Goal: Use online tool/utility: Utilize a website feature to perform a specific function

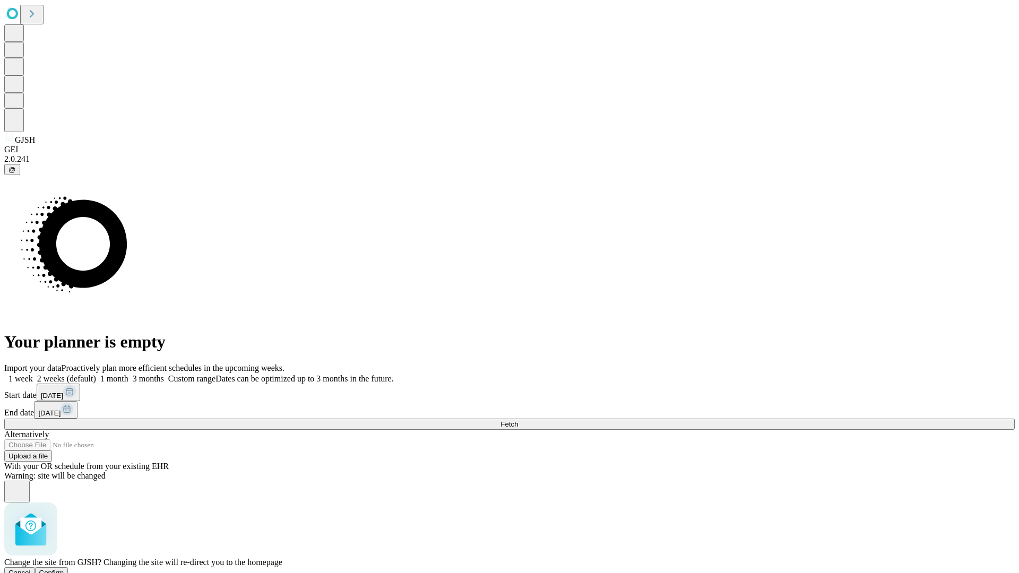
click at [64, 569] on span "Confirm" at bounding box center [51, 573] width 25 height 8
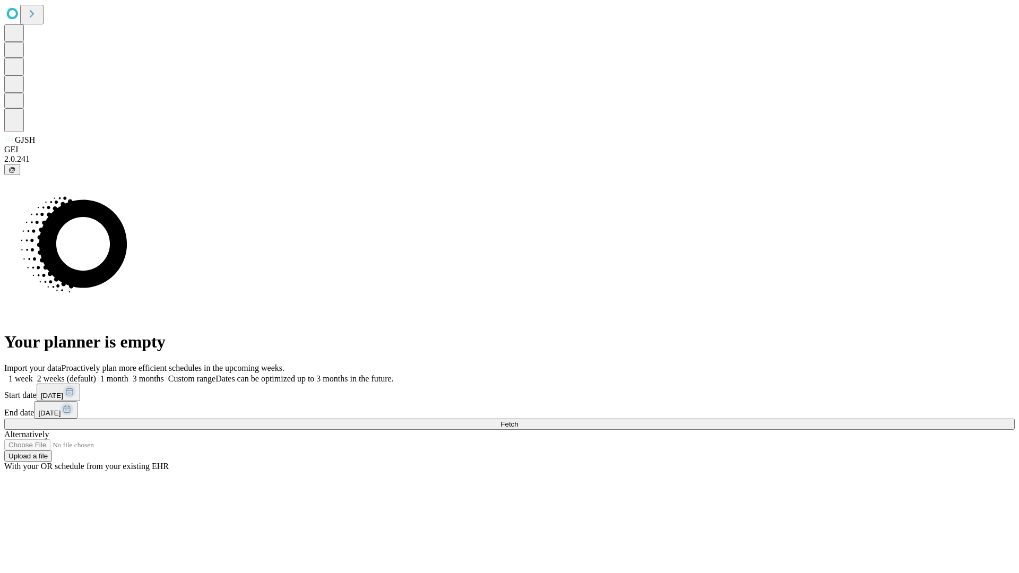
click at [96, 374] on label "2 weeks (default)" at bounding box center [64, 378] width 63 height 9
click at [518, 420] on span "Fetch" at bounding box center [510, 424] width 18 height 8
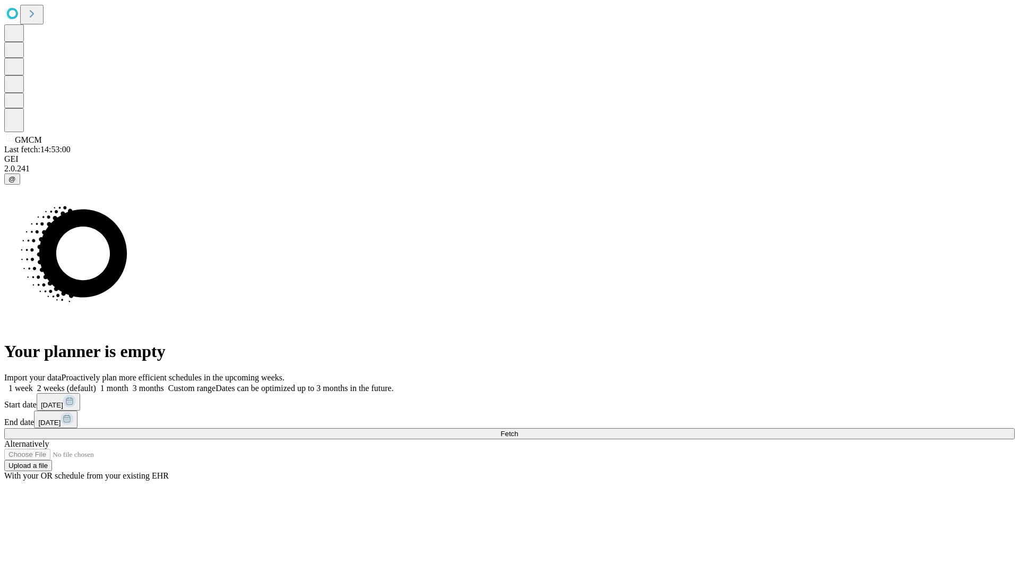
click at [96, 384] on label "2 weeks (default)" at bounding box center [64, 388] width 63 height 9
click at [518, 430] on span "Fetch" at bounding box center [510, 434] width 18 height 8
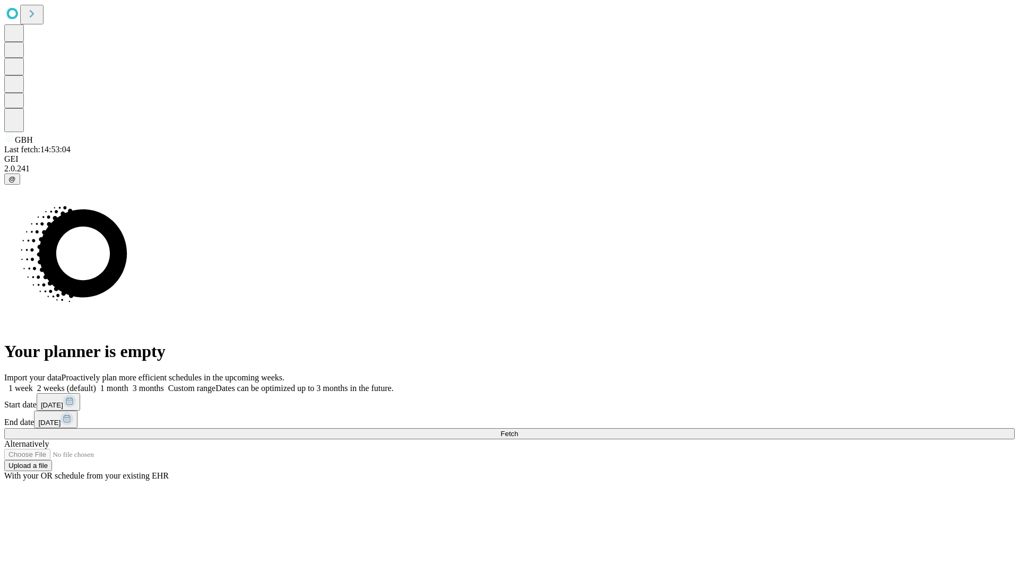
click at [96, 384] on label "2 weeks (default)" at bounding box center [64, 388] width 63 height 9
click at [518, 430] on span "Fetch" at bounding box center [510, 434] width 18 height 8
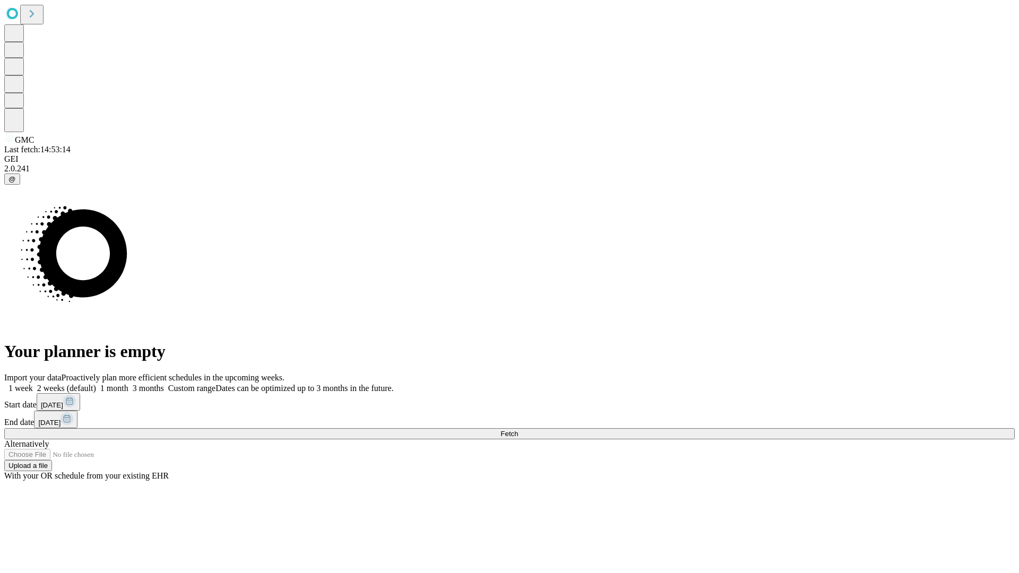
click at [518, 430] on span "Fetch" at bounding box center [510, 434] width 18 height 8
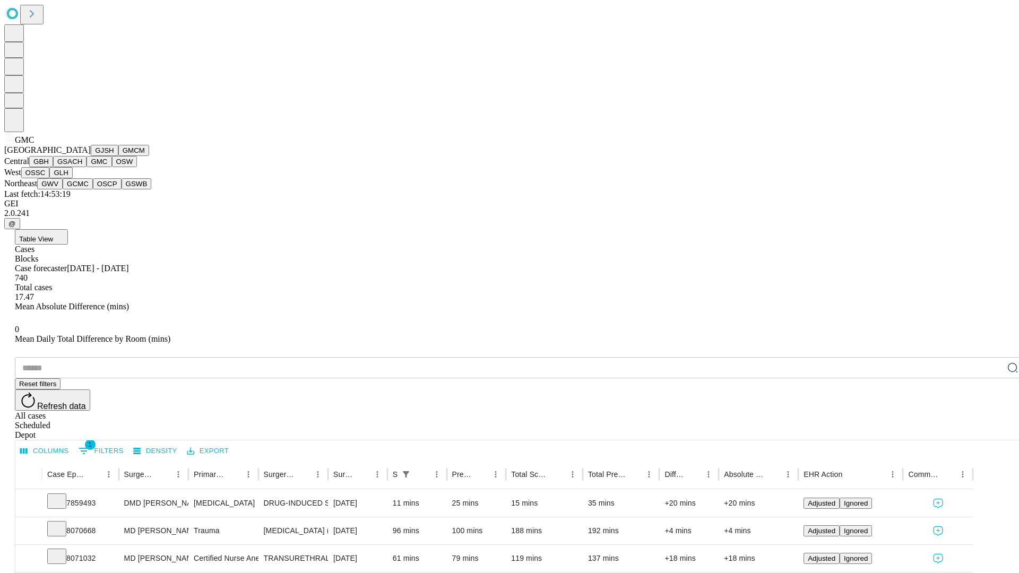
click at [112, 167] on button "OSW" at bounding box center [124, 161] width 25 height 11
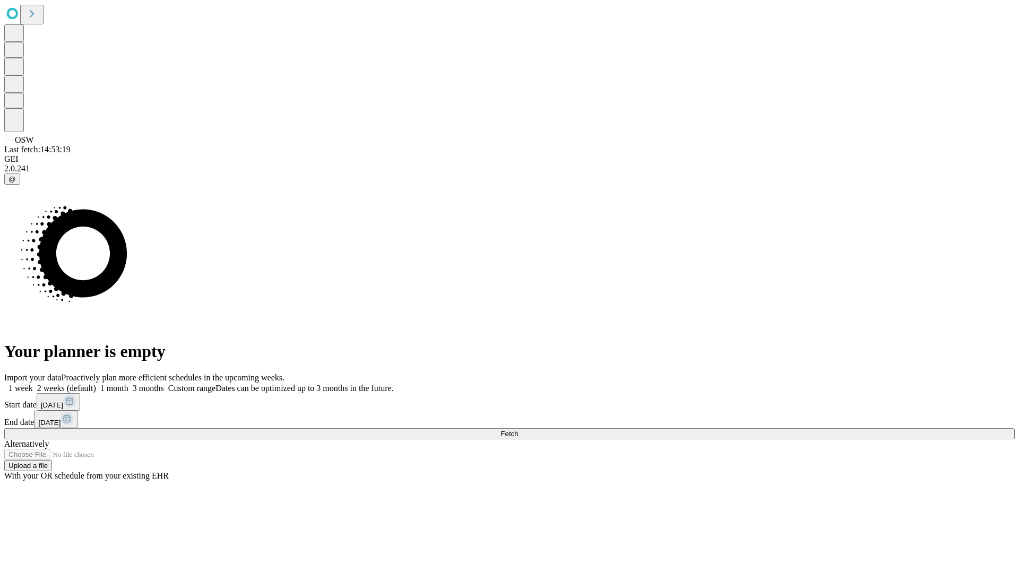
click at [96, 384] on label "2 weeks (default)" at bounding box center [64, 388] width 63 height 9
click at [518, 430] on span "Fetch" at bounding box center [510, 434] width 18 height 8
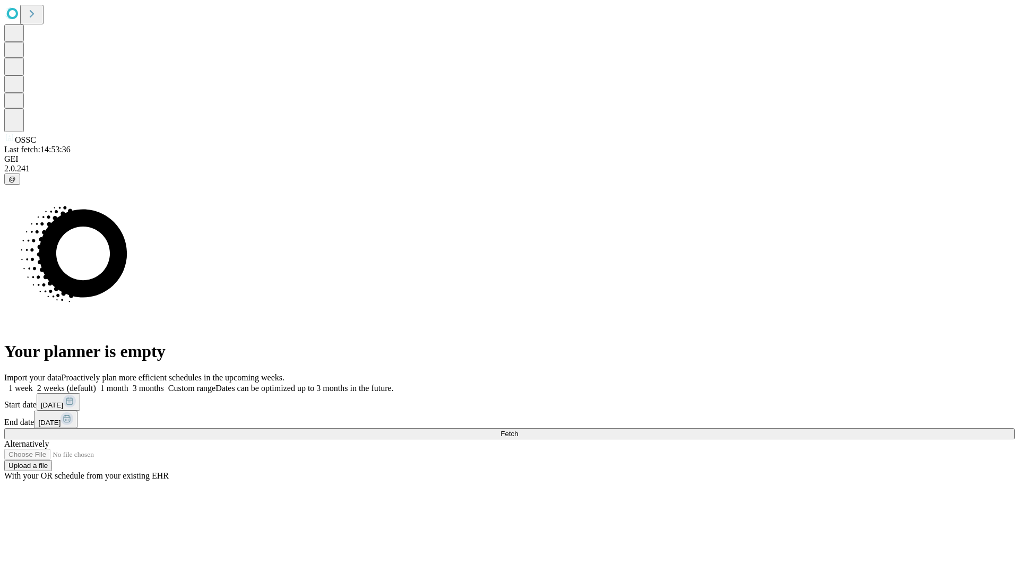
click at [96, 384] on label "2 weeks (default)" at bounding box center [64, 388] width 63 height 9
click at [518, 430] on span "Fetch" at bounding box center [510, 434] width 18 height 8
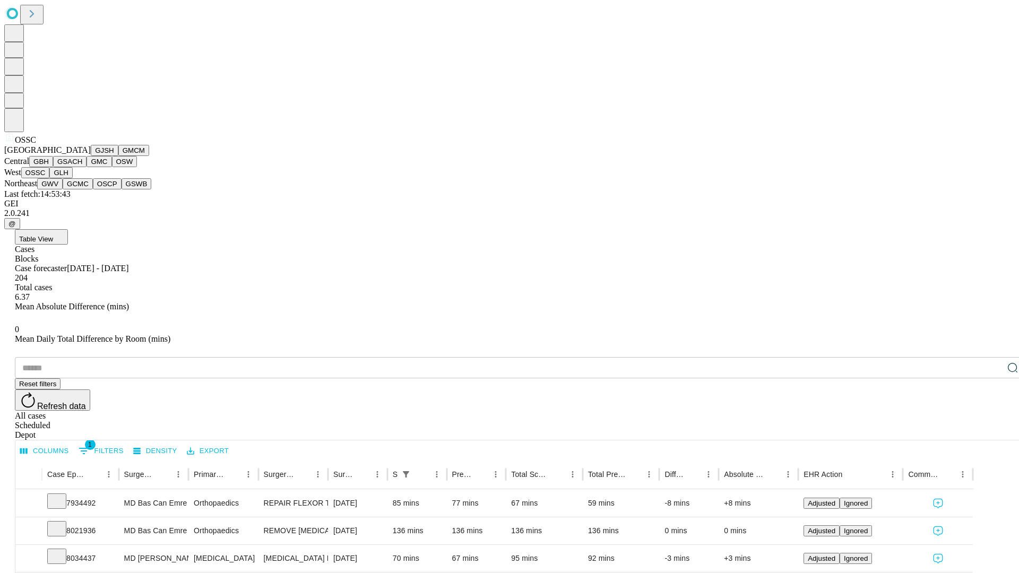
click at [72, 178] on button "GLH" at bounding box center [60, 172] width 23 height 11
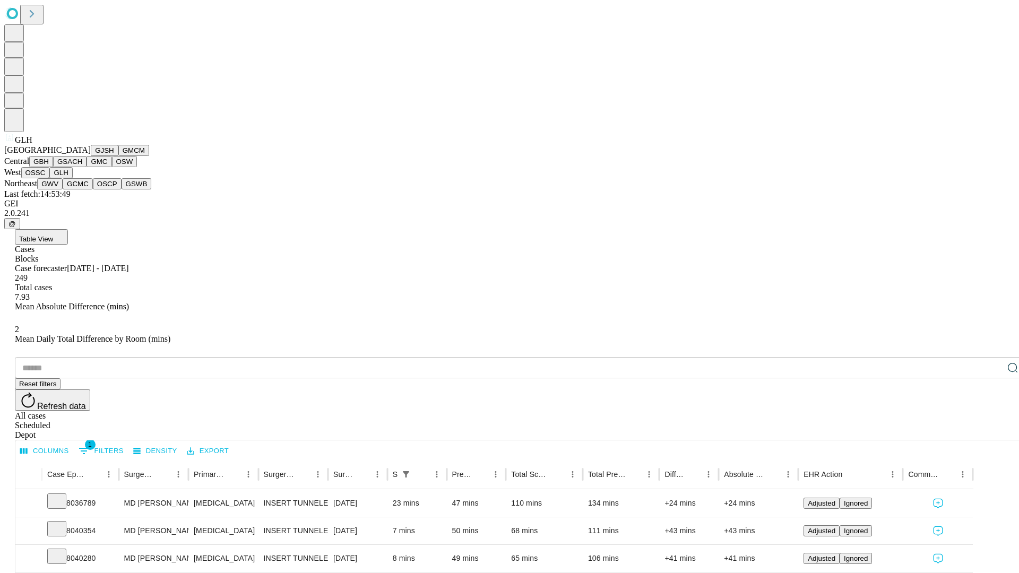
click at [63, 189] on button "GWV" at bounding box center [49, 183] width 25 height 11
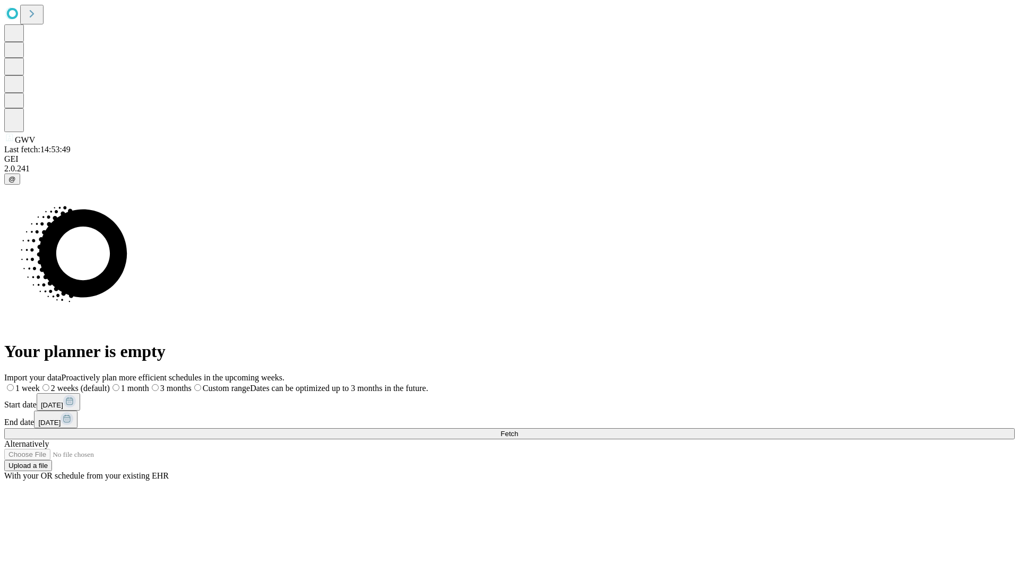
click at [110, 384] on label "2 weeks (default)" at bounding box center [75, 388] width 70 height 9
click at [518, 430] on span "Fetch" at bounding box center [510, 434] width 18 height 8
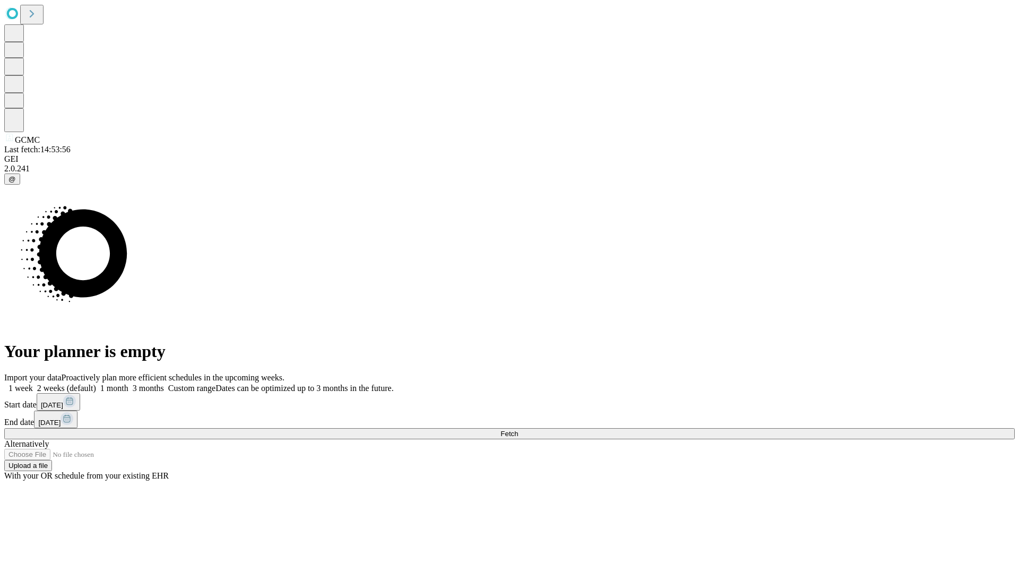
click at [96, 384] on label "2 weeks (default)" at bounding box center [64, 388] width 63 height 9
click at [518, 430] on span "Fetch" at bounding box center [510, 434] width 18 height 8
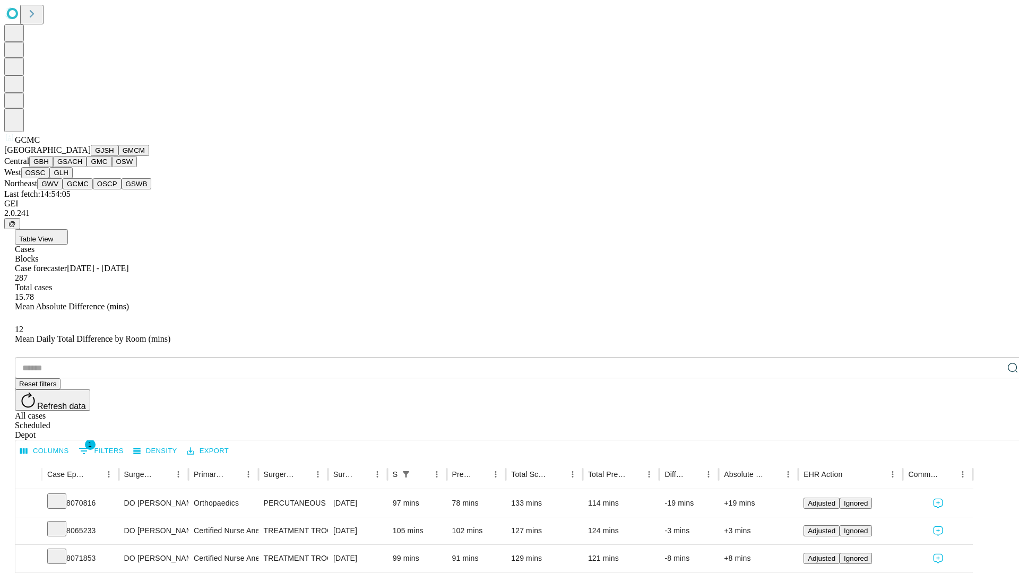
click at [93, 189] on button "OSCP" at bounding box center [107, 183] width 29 height 11
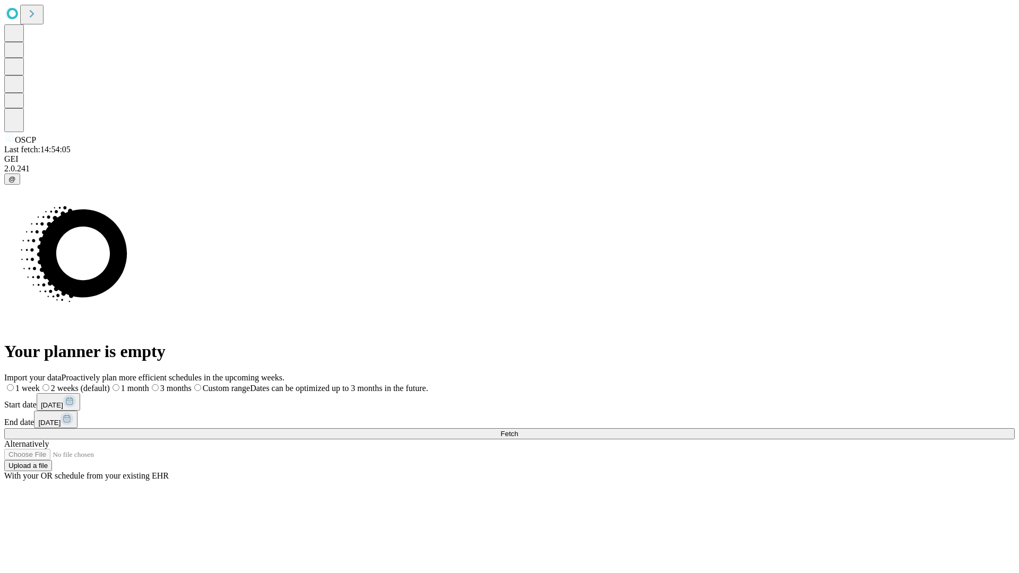
click at [518, 430] on span "Fetch" at bounding box center [510, 434] width 18 height 8
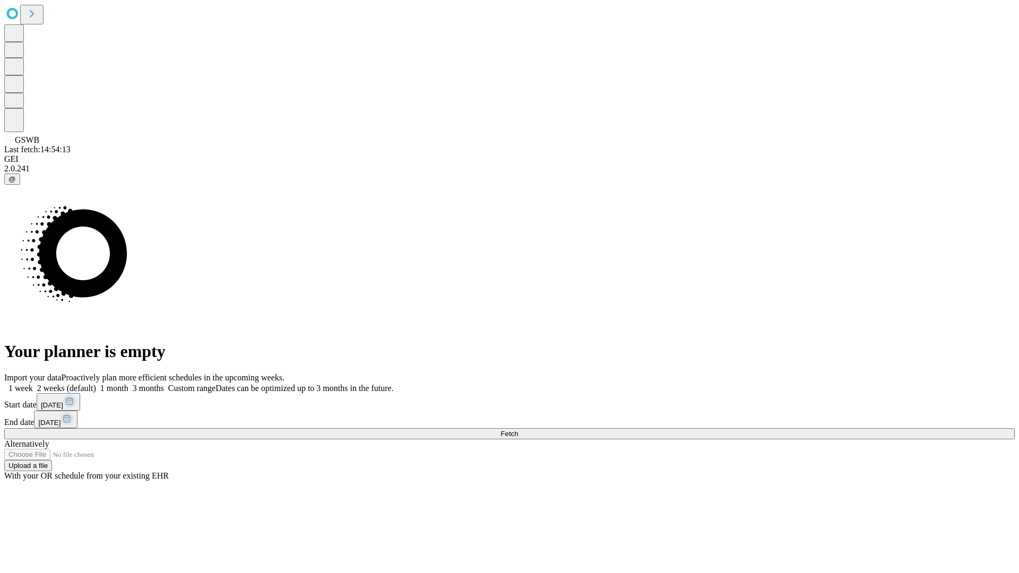
click at [518, 430] on span "Fetch" at bounding box center [510, 434] width 18 height 8
